Goal: Task Accomplishment & Management: Use online tool/utility

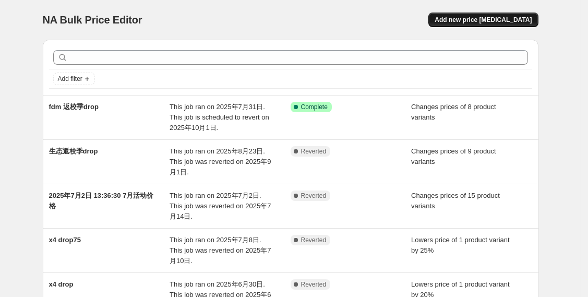
click at [514, 21] on span "Add new price [MEDICAL_DATA]" at bounding box center [482, 20] width 97 height 8
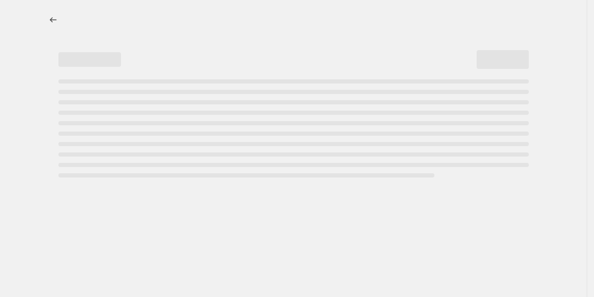
select select "percentage"
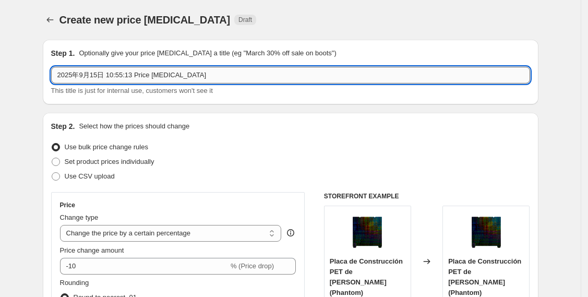
click at [213, 70] on input "2025年9月15日 10:55:13 Price [MEDICAL_DATA]" at bounding box center [290, 75] width 479 height 17
drag, startPoint x: 168, startPoint y: 68, endPoint x: 44, endPoint y: 66, distance: 123.6
drag, startPoint x: 249, startPoint y: 69, endPoint x: 253, endPoint y: 76, distance: 8.4
click at [249, 70] on input "2025年9月15日 10:55:13 Price [MEDICAL_DATA]" at bounding box center [290, 75] width 479 height 17
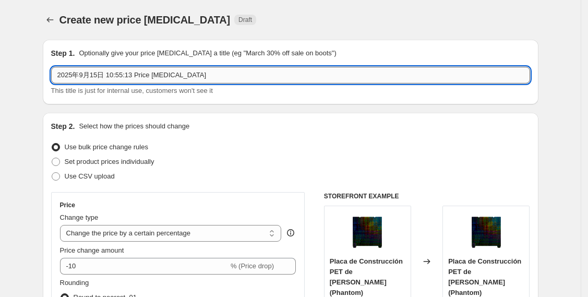
click at [253, 79] on input "2025年9月15日 10:55:13 Price [MEDICAL_DATA]" at bounding box center [290, 75] width 479 height 17
click at [191, 74] on input "2025年9月15日 10:55:13 Price [MEDICAL_DATA]" at bounding box center [290, 75] width 479 height 17
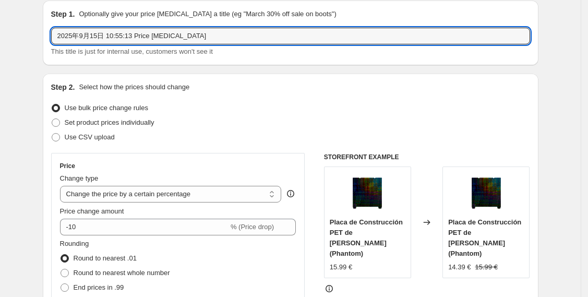
scroll to position [58, 0]
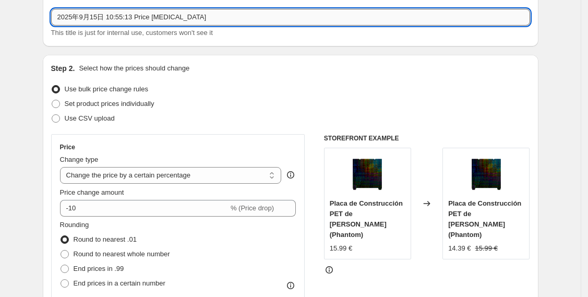
click at [228, 15] on input "2025年9月15日 10:55:13 Price [MEDICAL_DATA]" at bounding box center [290, 17] width 479 height 17
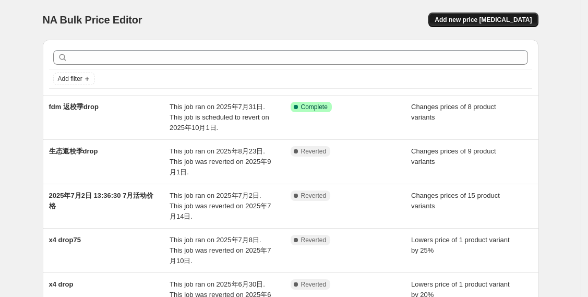
click at [491, 19] on span "Add new price [MEDICAL_DATA]" at bounding box center [482, 20] width 97 height 8
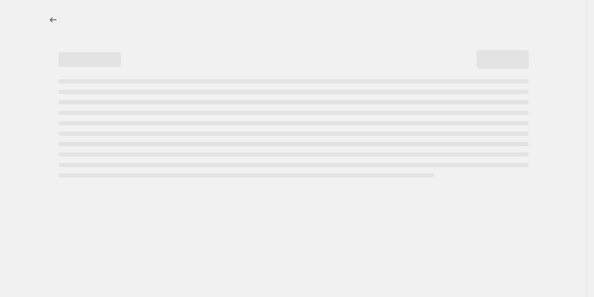
select select "percentage"
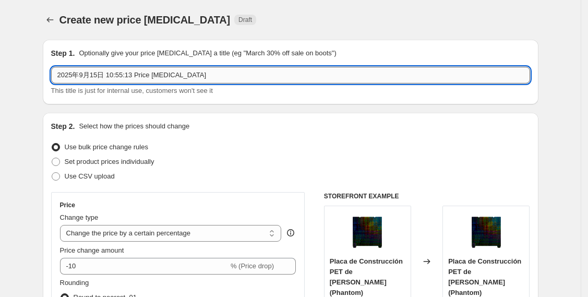
click at [187, 72] on input "2025年9月15日 10:55:13 Price [MEDICAL_DATA]" at bounding box center [290, 75] width 479 height 17
drag, startPoint x: 284, startPoint y: 71, endPoint x: -70, endPoint y: 107, distance: 356.4
click at [0, 107] on html "Home Settings Plans Skip to content Create new price [MEDICAL_DATA]. This page …" at bounding box center [294, 148] width 588 height 297
